Goal: Task Accomplishment & Management: Manage account settings

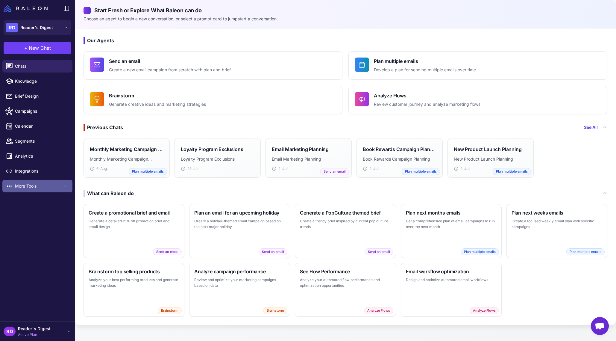
click at [25, 183] on span "More Tools" at bounding box center [39, 186] width 48 height 7
click at [21, 197] on span "Loyalty" at bounding box center [39, 200] width 48 height 7
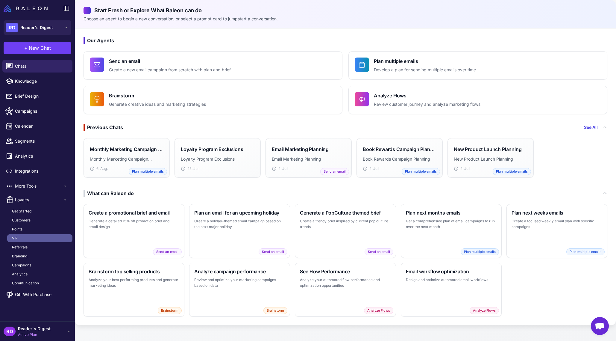
click at [15, 236] on span "VIP" at bounding box center [15, 237] width 6 height 5
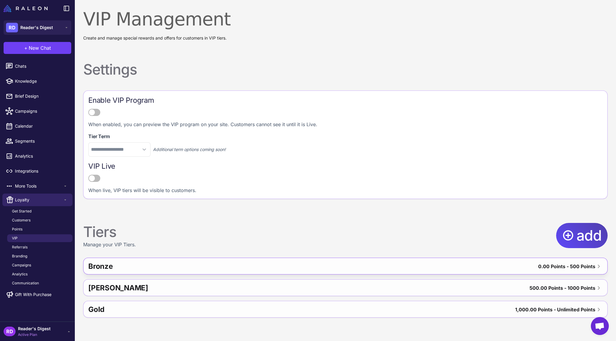
click at [196, 269] on div "Bronze" at bounding box center [206, 266] width 237 height 14
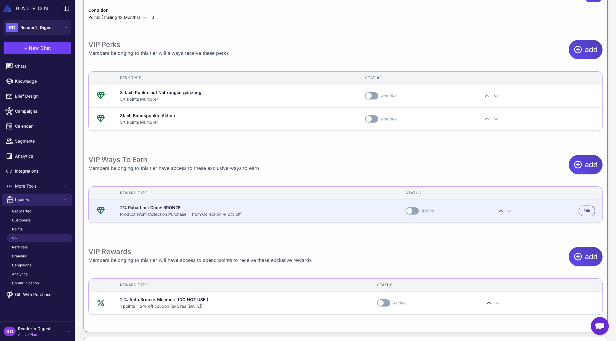
scroll to position [291, 0]
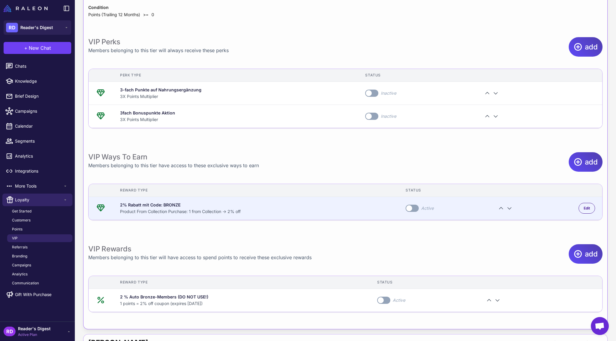
click at [137, 203] on div "2% Rabatt mit Code: BRONZE" at bounding box center [255, 205] width 271 height 7
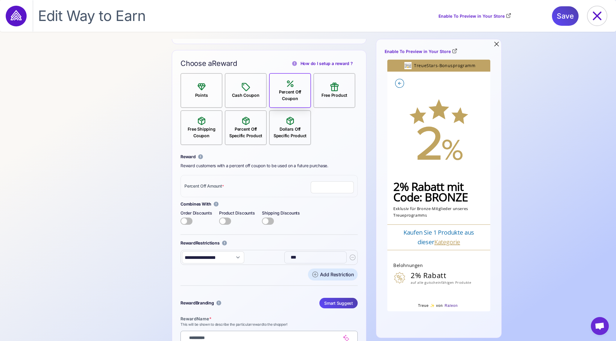
scroll to position [455, 0]
click at [246, 87] on icon at bounding box center [246, 87] width 10 height 10
type input "**"
click at [245, 119] on icon at bounding box center [245, 121] width 7 height 8
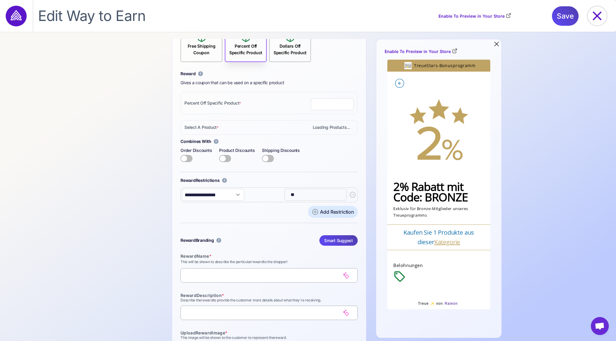
scroll to position [542, 0]
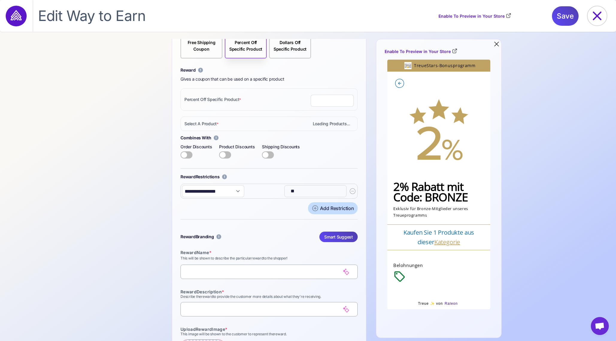
click at [331, 209] on div "Add Restriction" at bounding box center [337, 208] width 34 height 7
select select
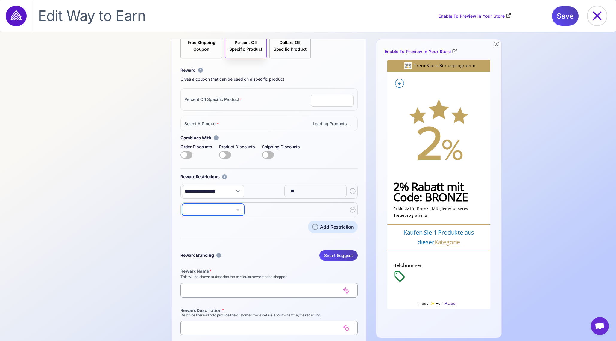
click at [225, 209] on select "**********" at bounding box center [213, 210] width 62 height 12
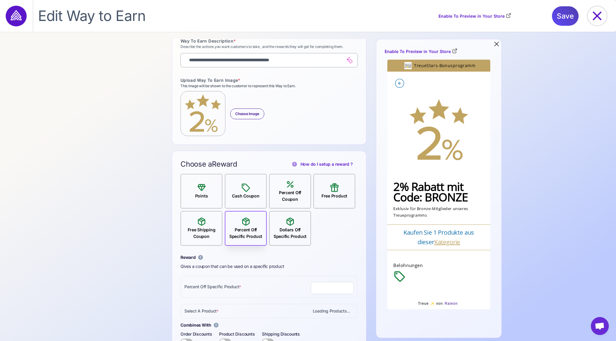
scroll to position [354, 0]
click at [597, 10] on icon at bounding box center [597, 15] width 19 height 19
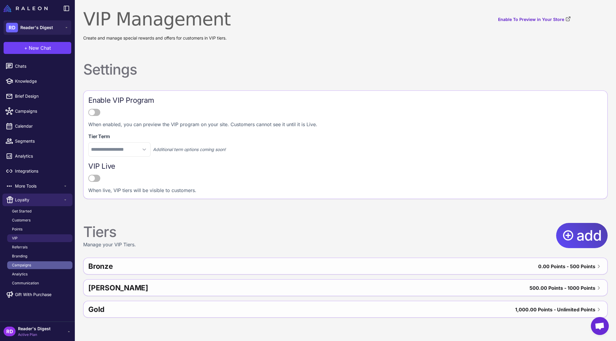
click at [29, 265] on span "Campaigns" at bounding box center [21, 264] width 19 height 5
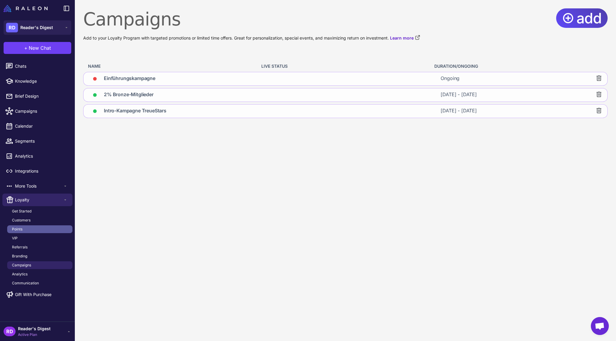
click at [21, 227] on span "Points" at bounding box center [17, 228] width 10 height 5
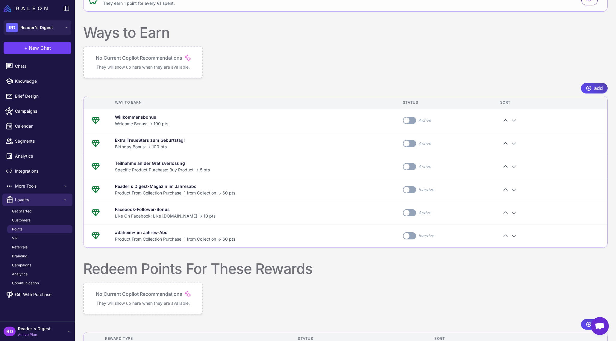
scroll to position [127, 0]
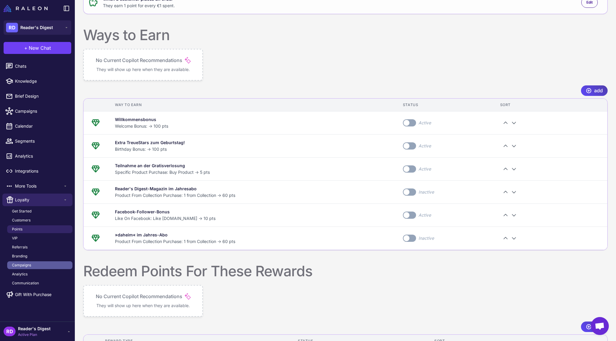
click at [25, 262] on span "Campaigns" at bounding box center [21, 264] width 19 height 5
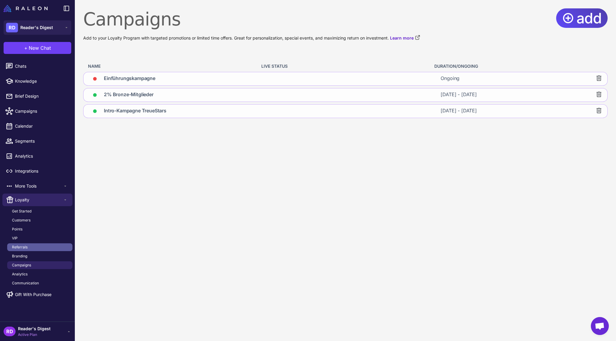
click at [25, 246] on span "Referrals" at bounding box center [20, 246] width 16 height 5
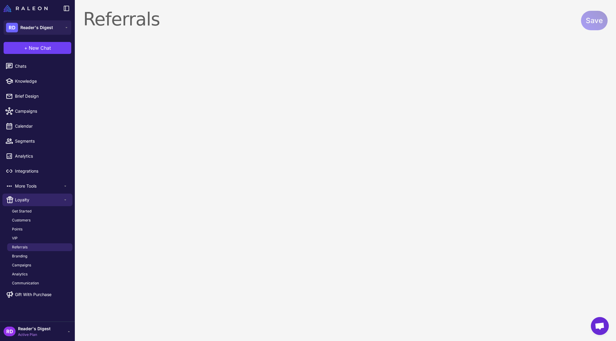
select select "******"
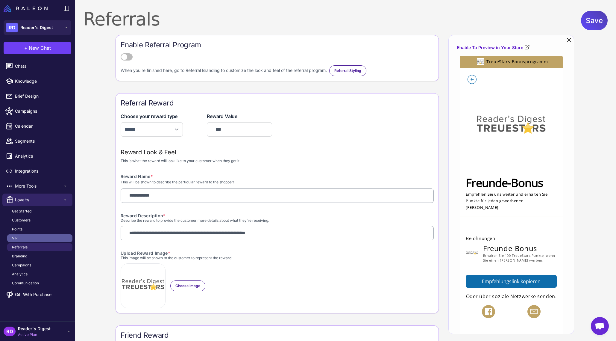
click at [28, 237] on link "VIP" at bounding box center [39, 238] width 65 height 8
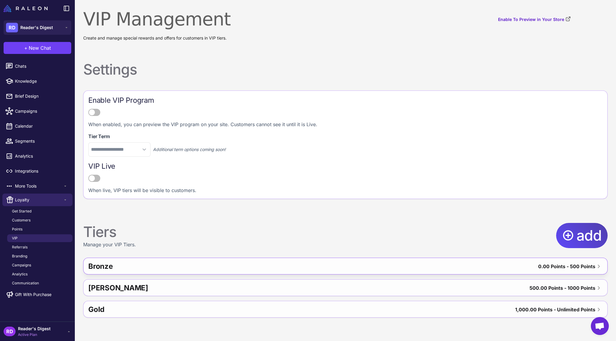
click at [140, 265] on div "Bronze" at bounding box center [206, 266] width 237 height 14
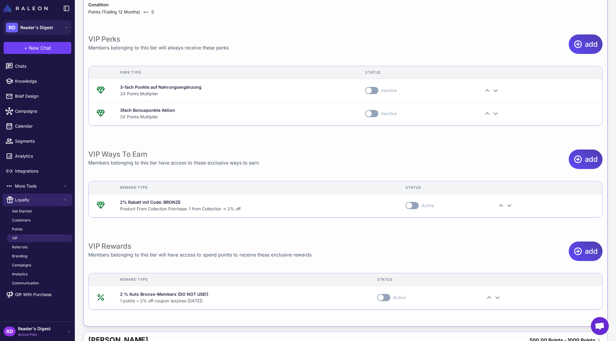
scroll to position [290, 0]
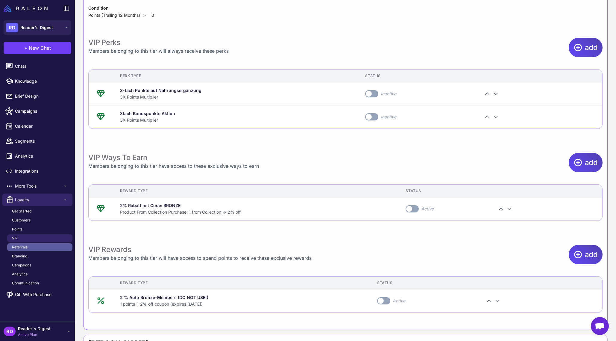
click at [28, 247] on link "Referrals" at bounding box center [39, 247] width 65 height 8
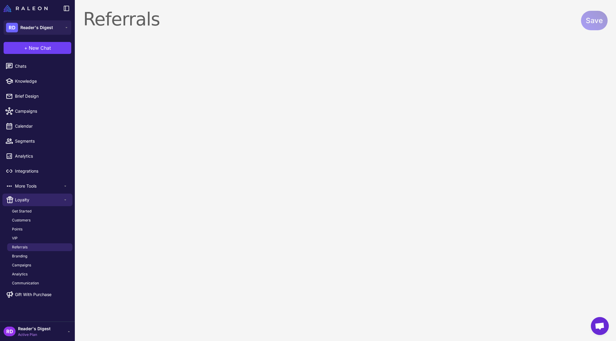
select select "******"
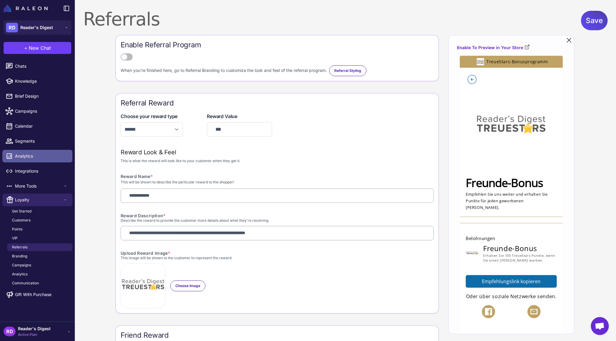
click at [25, 154] on span "Analytics" at bounding box center [41, 156] width 53 height 7
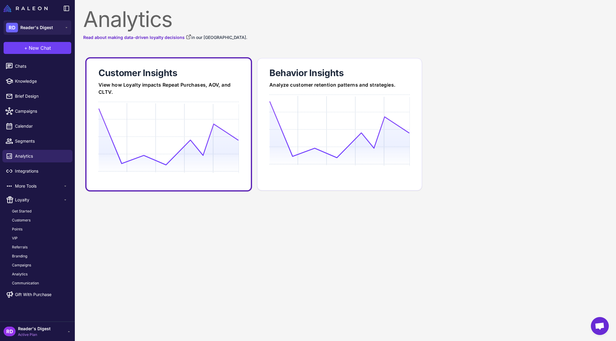
click at [161, 132] on icon at bounding box center [169, 136] width 140 height 57
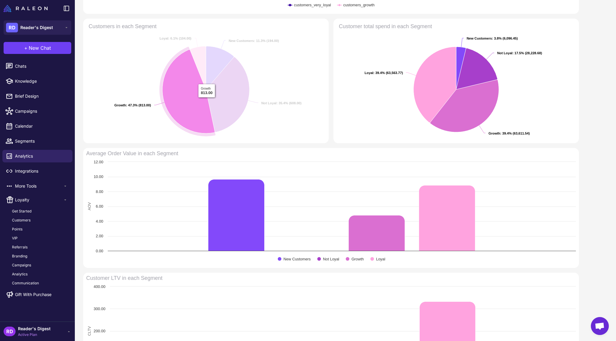
scroll to position [290, 0]
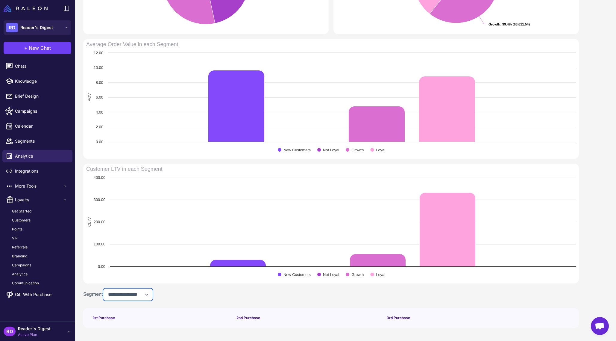
click at [148, 295] on select "**********" at bounding box center [128, 294] width 50 height 13
select select "**********"
click at [105, 288] on select "**********" at bounding box center [128, 294] width 50 height 13
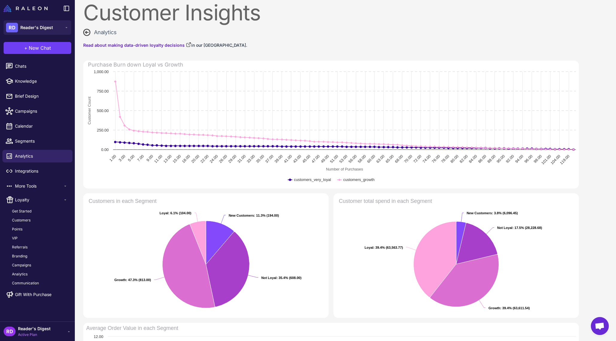
scroll to position [0, 0]
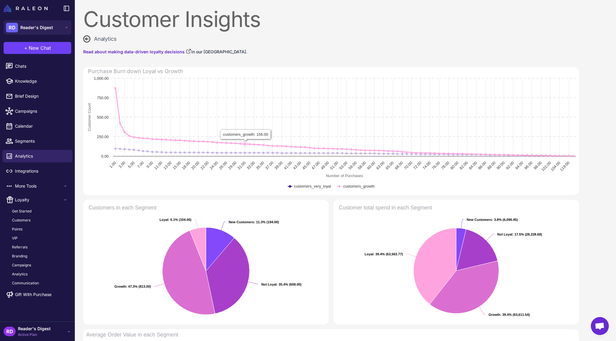
click at [245, 86] on rect at bounding box center [331, 135] width 496 height 120
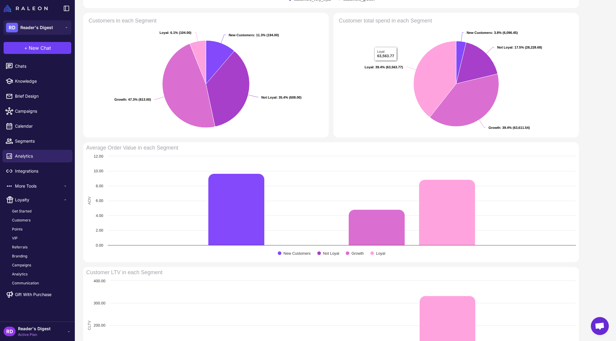
scroll to position [335, 0]
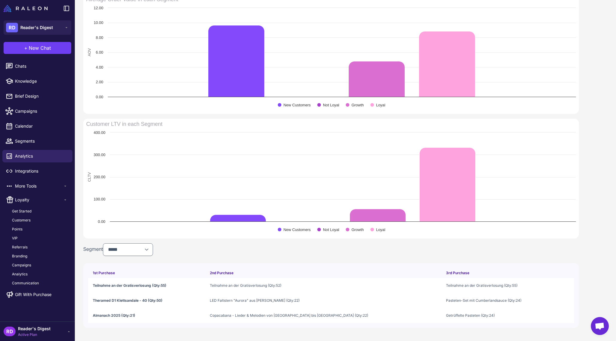
click at [111, 301] on span "Theramed D1 Klettsandale - 40 (Qty:50)" at bounding box center [128, 300] width 70 height 5
drag, startPoint x: 128, startPoint y: 303, endPoint x: 138, endPoint y: 307, distance: 11.2
click at [128, 303] on td "Theramed D1 Klettsandale - 40 (Qty:50)" at bounding box center [146, 300] width 117 height 15
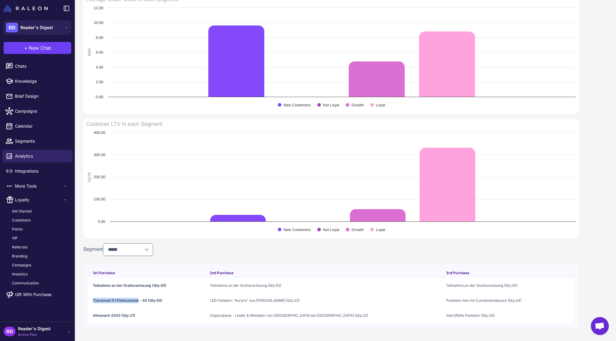
drag, startPoint x: 138, startPoint y: 299, endPoint x: 93, endPoint y: 300, distance: 45.8
click at [93, 300] on td "Theramed D1 Klettsandale - 40 (Qty:50)" at bounding box center [146, 300] width 117 height 15
copy span "Theramed D1 Klettsandale"
drag, startPoint x: 19, startPoint y: 236, endPoint x: 24, endPoint y: 235, distance: 5.1
click at [18, 236] on link "VIP" at bounding box center [39, 238] width 65 height 8
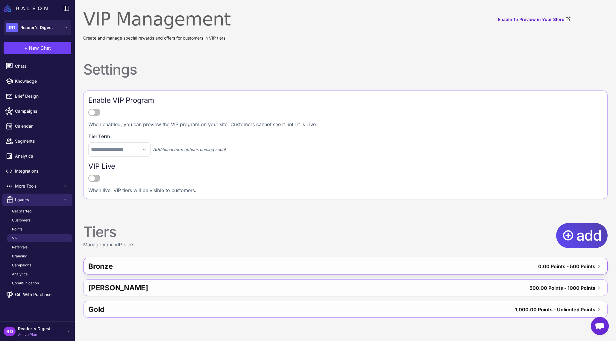
click at [111, 266] on div "Bronze" at bounding box center [206, 266] width 237 height 14
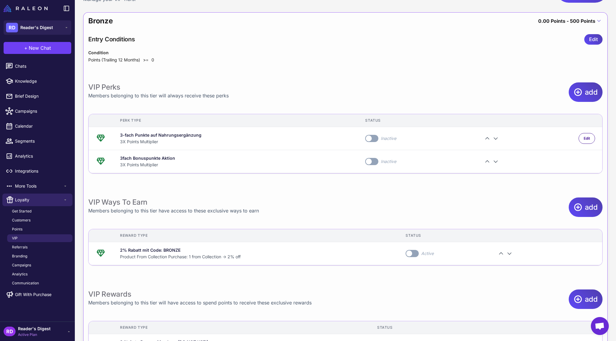
scroll to position [243, 0]
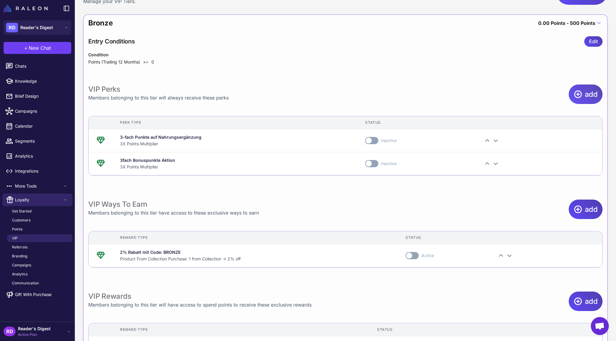
click at [588, 92] on span "add" at bounding box center [591, 93] width 13 height 19
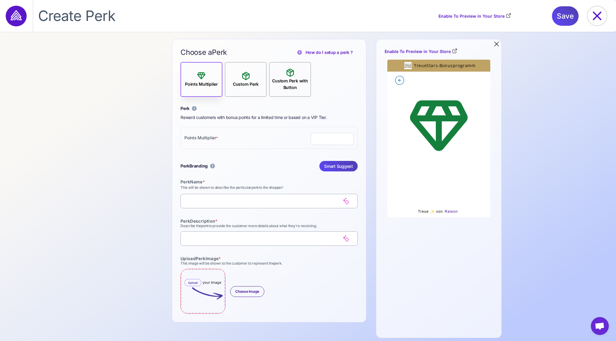
click at [241, 77] on icon at bounding box center [246, 76] width 10 height 10
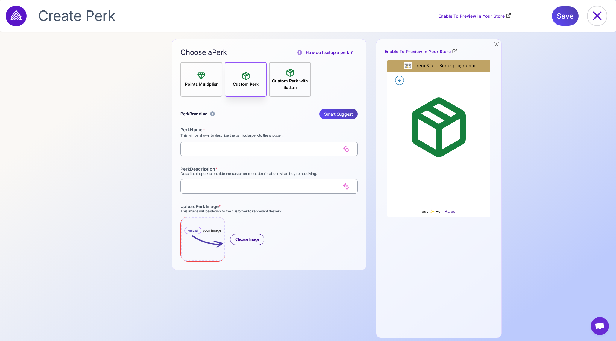
click at [203, 149] on input at bounding box center [263, 148] width 155 height 11
click at [199, 147] on input at bounding box center [263, 148] width 155 height 11
click at [202, 82] on div "Points Multiplier" at bounding box center [202, 84] width 38 height 7
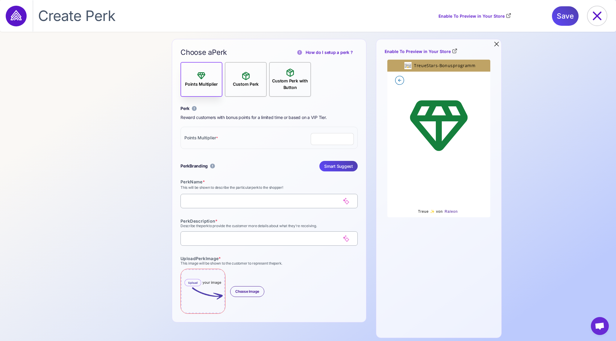
click at [246, 77] on icon at bounding box center [245, 76] width 7 height 8
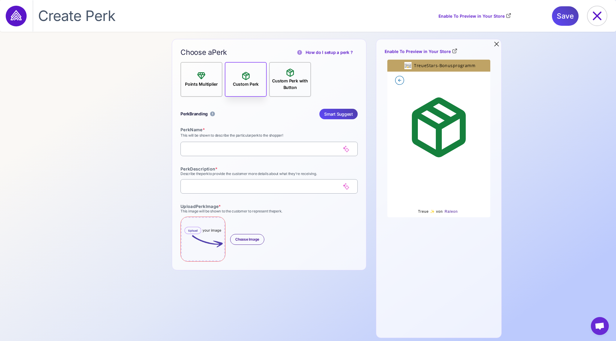
drag, startPoint x: 348, startPoint y: 113, endPoint x: 297, endPoint y: 118, distance: 52.1
click at [348, 113] on span "Smart Suggest" at bounding box center [338, 114] width 29 height 10
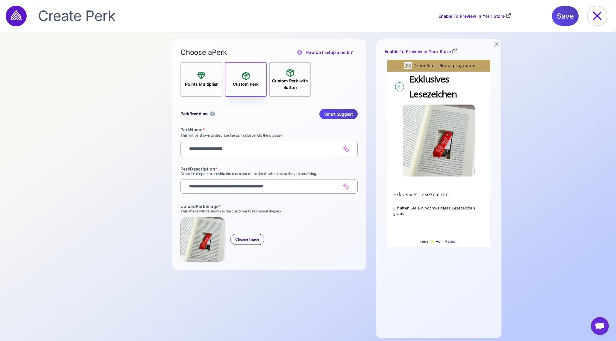
click at [290, 74] on icon at bounding box center [290, 73] width 7 height 8
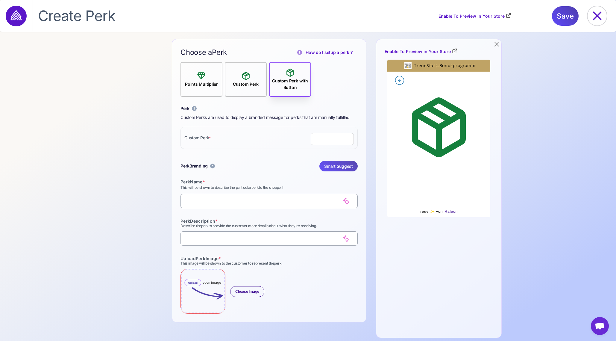
click at [343, 167] on span "Smart Suggest" at bounding box center [338, 166] width 29 height 10
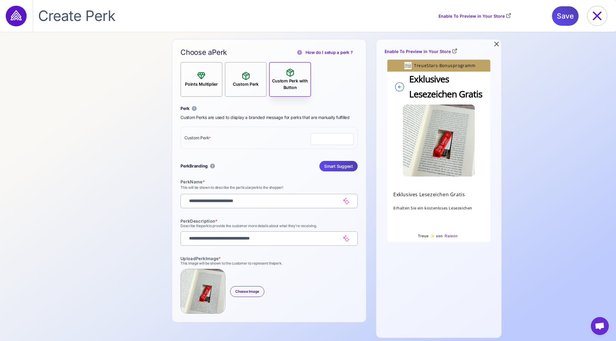
click at [332, 134] on input "text" at bounding box center [332, 139] width 43 height 12
type input "***"
click at [301, 160] on div "**********" at bounding box center [269, 180] width 195 height 283
click at [255, 78] on div "Custom Perk" at bounding box center [246, 79] width 31 height 16
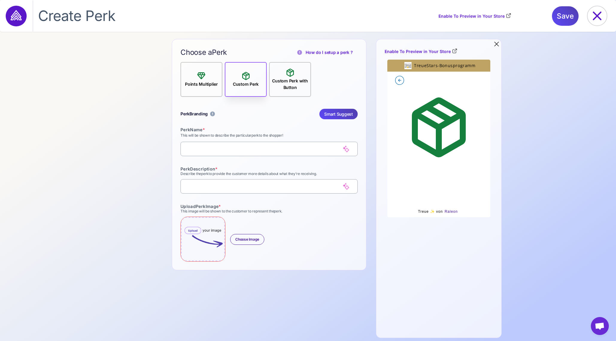
click at [293, 76] on icon at bounding box center [290, 73] width 10 height 10
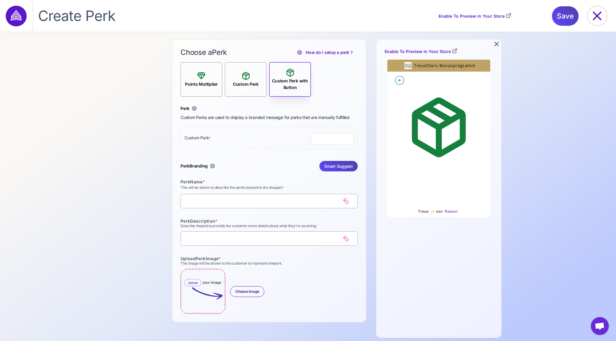
click at [254, 77] on div "Custom Perk" at bounding box center [246, 79] width 31 height 16
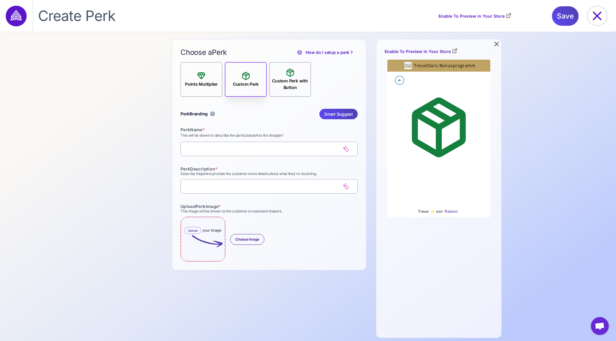
click at [207, 78] on div "Points Multiplier" at bounding box center [202, 79] width 38 height 16
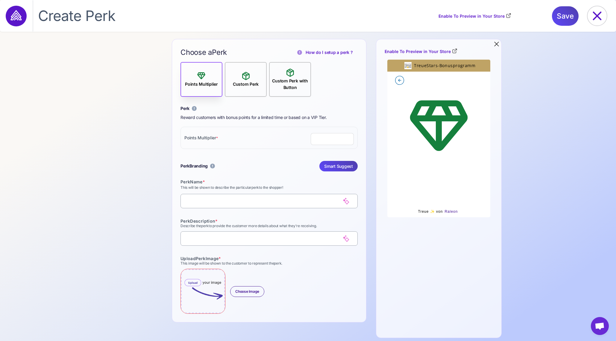
click at [252, 79] on div "Custom Perk" at bounding box center [246, 79] width 31 height 16
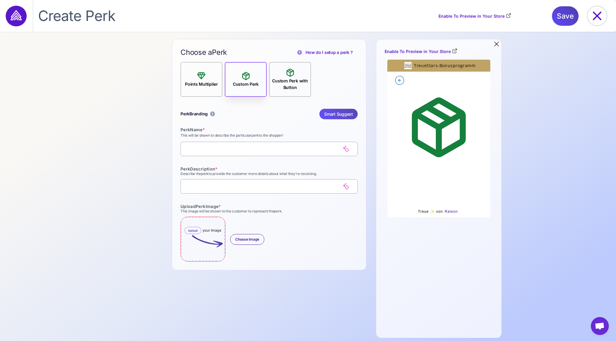
click at [330, 111] on span "Smart Suggest" at bounding box center [338, 114] width 29 height 10
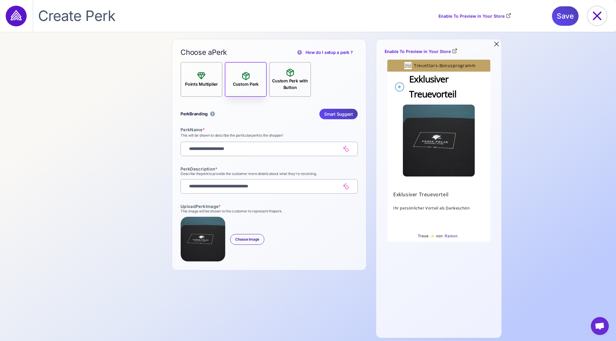
click at [288, 77] on icon at bounding box center [290, 73] width 10 height 10
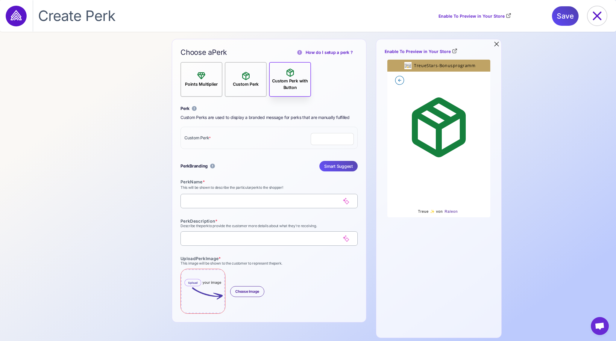
click at [338, 167] on span "Smart Suggest" at bounding box center [338, 166] width 29 height 10
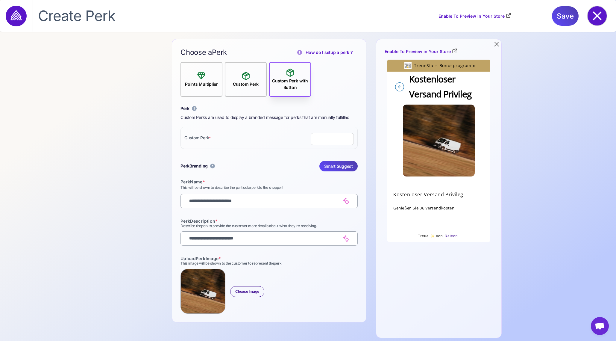
click at [599, 16] on icon at bounding box center [597, 16] width 9 height 9
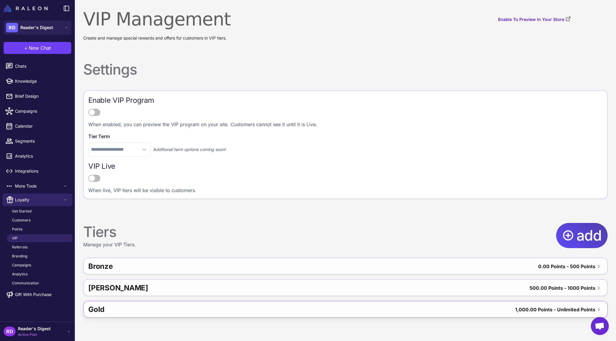
click at [149, 304] on div "Gold" at bounding box center [199, 309] width 222 height 14
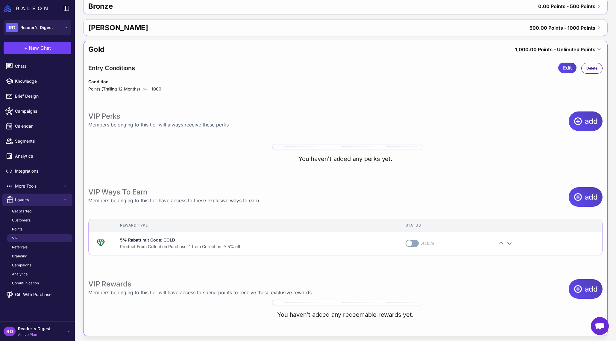
scroll to position [264, 0]
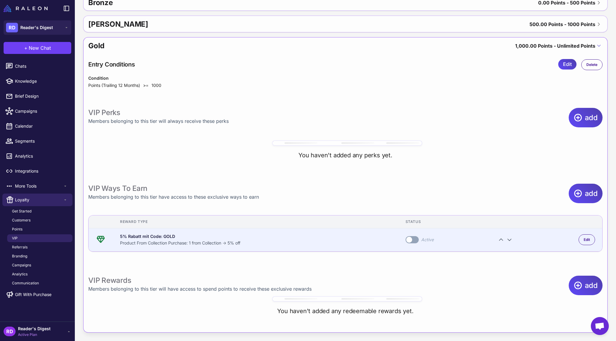
click at [325, 232] on td "5% Rabatt mit Code: GOLD Product From Collection Purchase: 1 from Collection → …" at bounding box center [256, 239] width 286 height 23
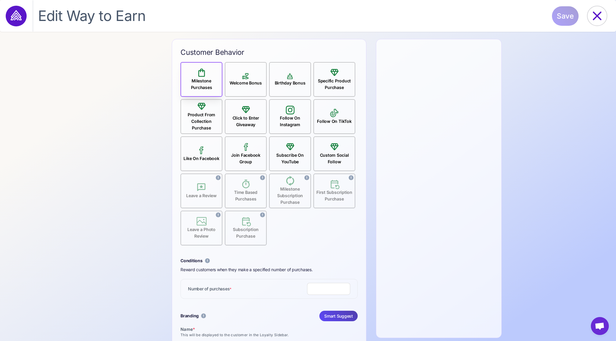
type input "**********"
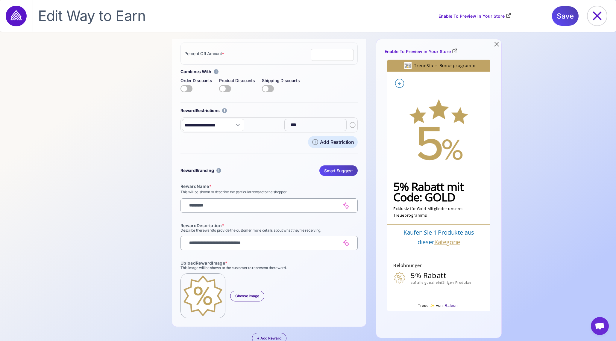
scroll to position [602, 0]
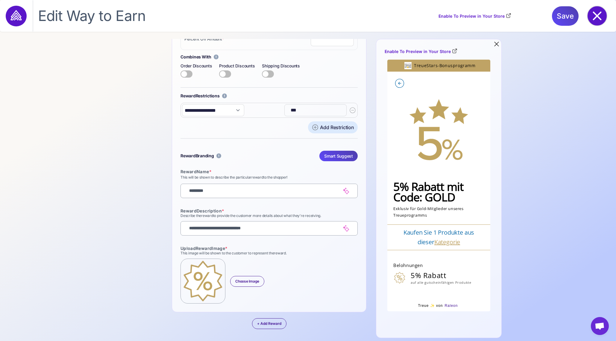
click at [597, 13] on icon at bounding box center [597, 15] width 19 height 19
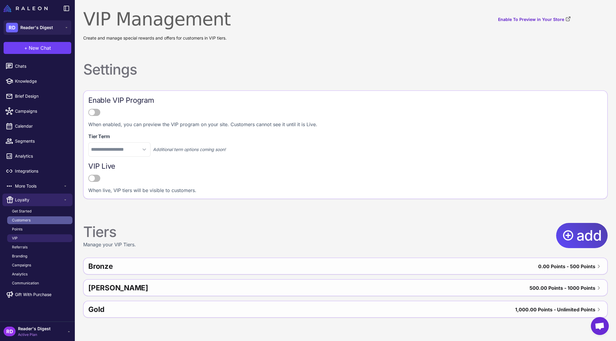
click at [19, 219] on span "Customers" at bounding box center [21, 219] width 19 height 5
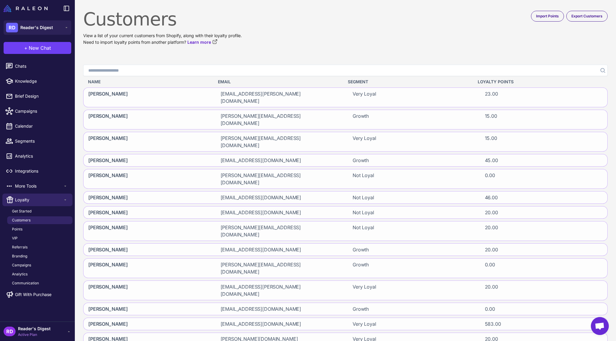
drag, startPoint x: 101, startPoint y: 154, endPoint x: 105, endPoint y: 155, distance: 4.6
click at [101, 172] on span "[PERSON_NAME]" at bounding box center [108, 179] width 40 height 14
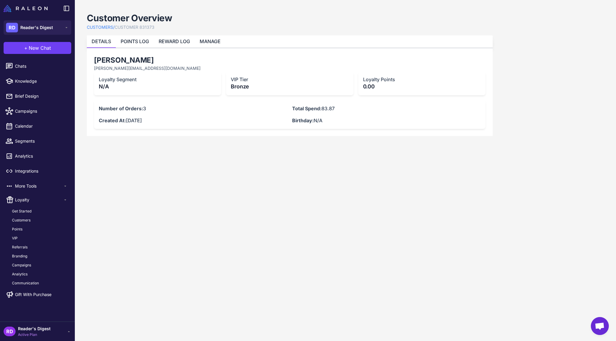
drag, startPoint x: 151, startPoint y: 61, endPoint x: 87, endPoint y: 61, distance: 64.1
click at [87, 61] on div "[PERSON_NAME] [PERSON_NAME][EMAIL_ADDRESS][DOMAIN_NAME] Loyalty Segment N/A VIP…" at bounding box center [290, 92] width 406 height 88
copy h2 "[PERSON_NAME]"
click at [29, 153] on span "Analytics" at bounding box center [41, 156] width 53 height 7
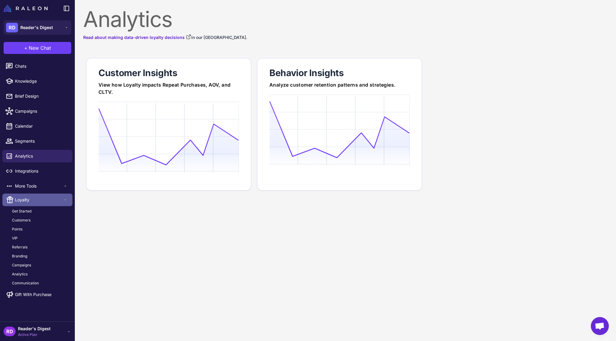
click at [26, 200] on span "Loyalty" at bounding box center [39, 200] width 48 height 7
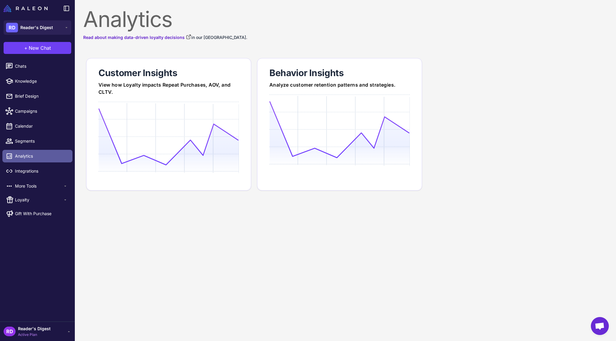
click at [41, 155] on span "Analytics" at bounding box center [41, 156] width 53 height 7
click at [25, 200] on span "Loyalty" at bounding box center [39, 200] width 48 height 7
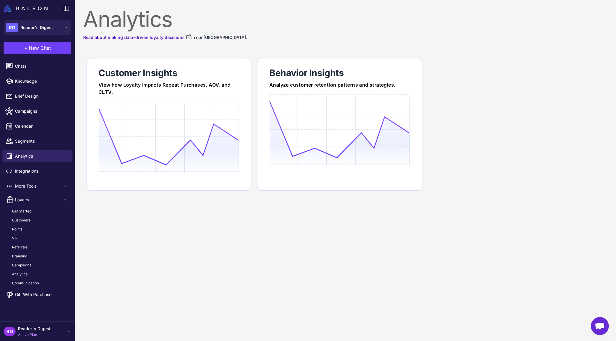
drag, startPoint x: 14, startPoint y: 272, endPoint x: 126, endPoint y: 264, distance: 111.4
click at [14, 272] on span "Analytics" at bounding box center [20, 273] width 16 height 5
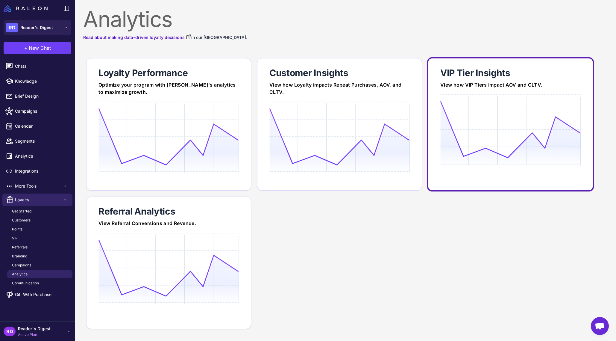
click at [458, 131] on icon at bounding box center [511, 129] width 140 height 57
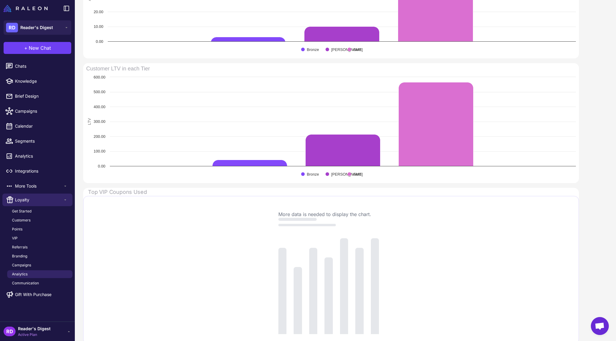
scroll to position [274, 0]
